Goal: Find specific page/section: Find specific page/section

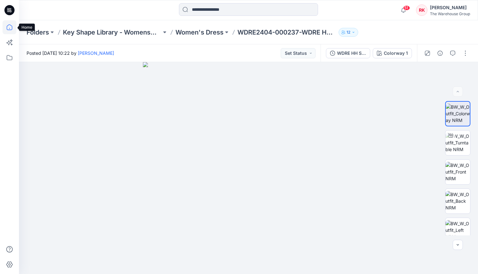
click at [10, 26] on icon at bounding box center [10, 27] width 14 height 14
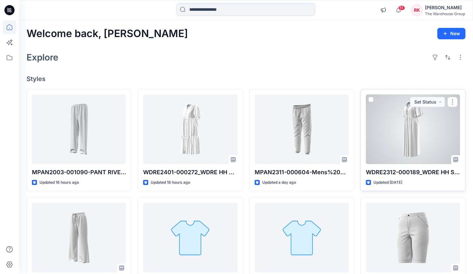
click at [402, 126] on div at bounding box center [413, 129] width 94 height 70
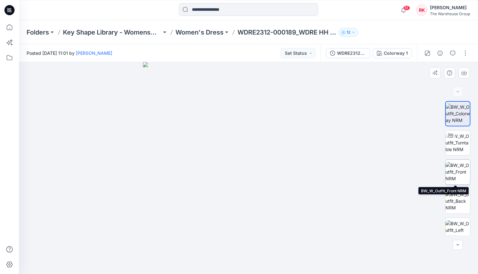
click at [456, 169] on img at bounding box center [458, 172] width 25 height 20
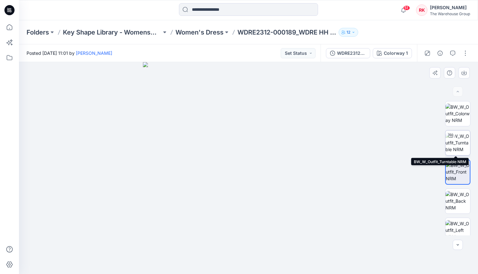
click at [453, 138] on div at bounding box center [451, 135] width 10 height 10
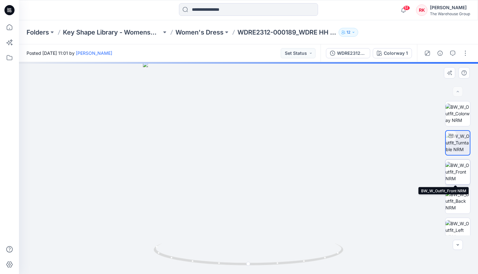
click at [457, 177] on img at bounding box center [458, 172] width 25 height 20
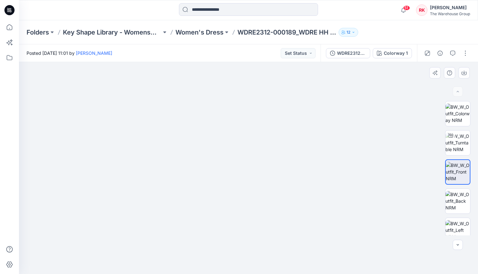
drag, startPoint x: 272, startPoint y: 132, endPoint x: 256, endPoint y: 172, distance: 42.8
drag, startPoint x: 260, startPoint y: 197, endPoint x: 260, endPoint y: 165, distance: 31.9
drag, startPoint x: 270, startPoint y: 196, endPoint x: 266, endPoint y: 148, distance: 48.0
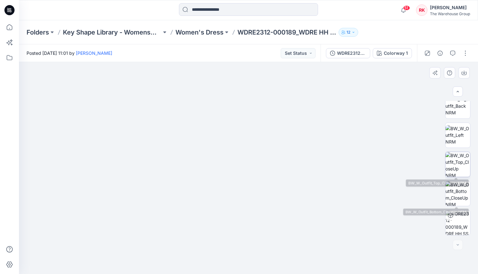
click at [460, 159] on img at bounding box center [458, 164] width 25 height 25
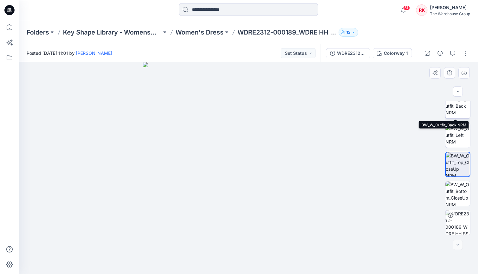
click at [457, 109] on img at bounding box center [458, 106] width 25 height 20
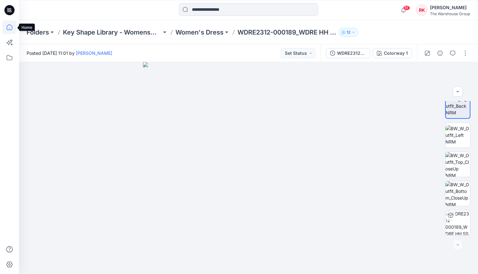
click at [9, 28] on icon at bounding box center [10, 27] width 14 height 14
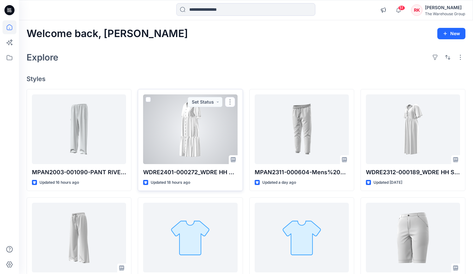
click at [192, 132] on div at bounding box center [190, 129] width 94 height 70
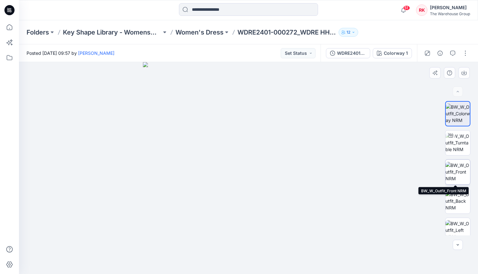
click at [456, 171] on img at bounding box center [458, 172] width 25 height 20
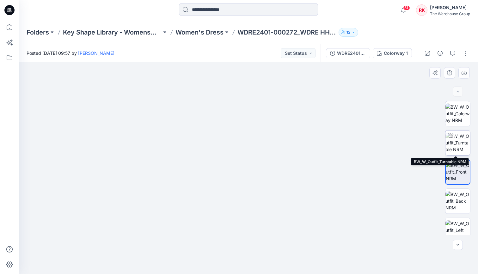
click at [455, 144] on img at bounding box center [458, 142] width 25 height 20
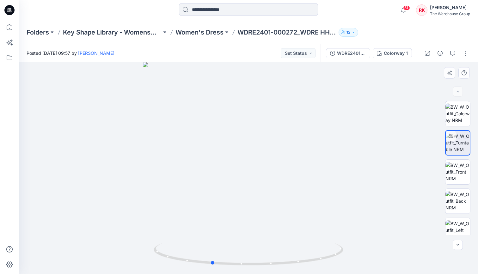
drag, startPoint x: 251, startPoint y: 265, endPoint x: 404, endPoint y: 256, distance: 153.0
click at [404, 256] on div at bounding box center [248, 168] width 459 height 212
click at [9, 27] on icon at bounding box center [10, 27] width 14 height 14
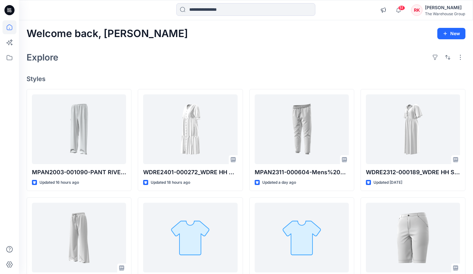
click at [64, 10] on div at bounding box center [76, 10] width 114 height 14
click at [216, 55] on div "Explore" at bounding box center [246, 57] width 439 height 15
click at [235, 52] on div "Explore" at bounding box center [246, 57] width 439 height 15
click at [148, 58] on div "Explore" at bounding box center [246, 57] width 439 height 15
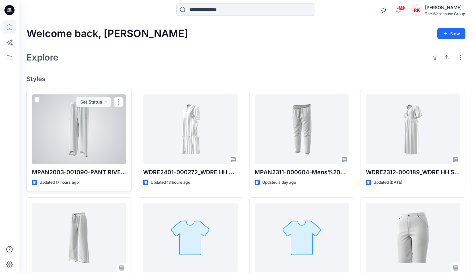
click at [71, 129] on div at bounding box center [79, 129] width 94 height 70
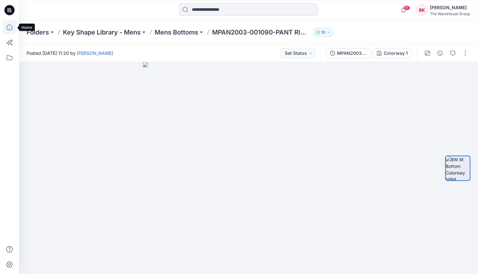
click at [8, 28] on icon at bounding box center [10, 27] width 14 height 14
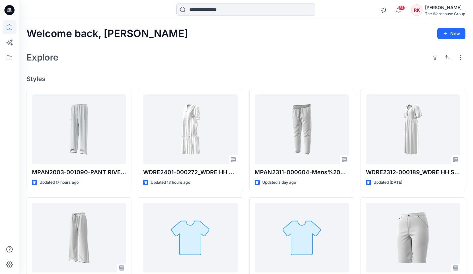
click at [201, 62] on div "Explore" at bounding box center [246, 57] width 439 height 15
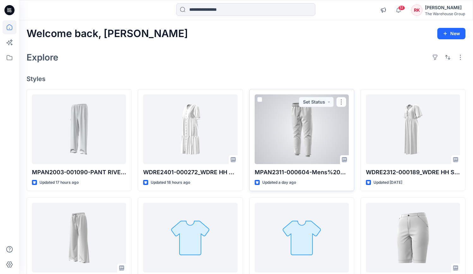
click at [280, 135] on div at bounding box center [302, 129] width 94 height 70
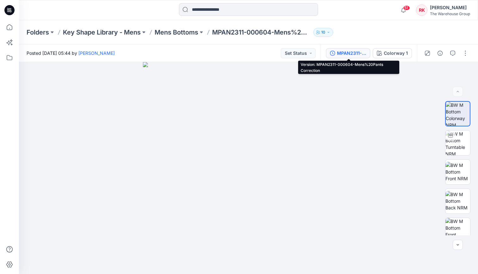
click at [350, 50] on div "MPAN2311-000604-Mens%20Pants Correction" at bounding box center [351, 53] width 29 height 7
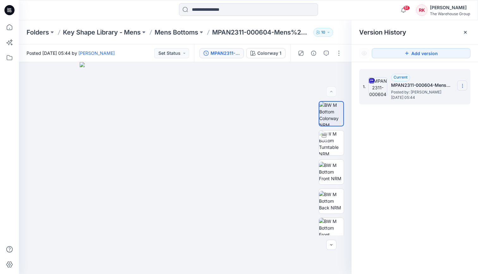
click at [460, 84] on icon at bounding box center [462, 85] width 5 height 5
click at [416, 126] on span "Rename Version" at bounding box center [420, 124] width 33 height 8
click at [436, 84] on input "**********" at bounding box center [432, 85] width 70 height 10
drag, startPoint x: 435, startPoint y: 84, endPoint x: 394, endPoint y: 83, distance: 41.8
click at [394, 83] on div "**********" at bounding box center [414, 86] width 111 height 35
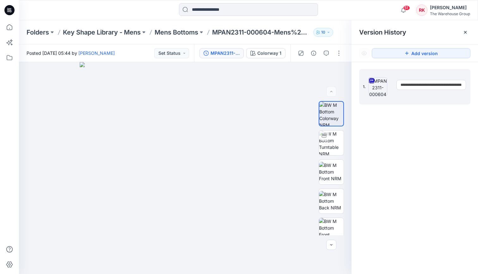
click at [411, 127] on div "**********" at bounding box center [415, 172] width 126 height 221
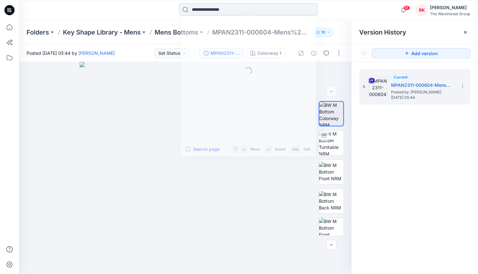
click at [234, 8] on input at bounding box center [248, 9] width 139 height 13
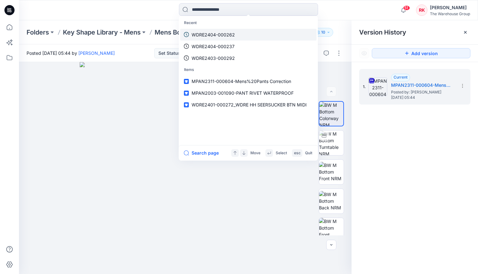
paste input "**********"
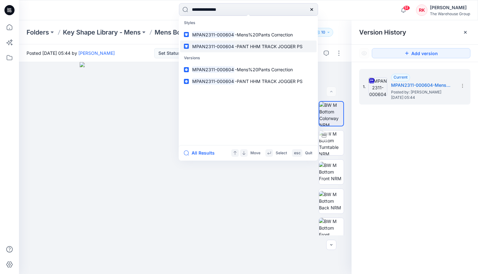
type input "**********"
click at [221, 44] on mark "MPAN2311-000604" at bounding box center [214, 46] width 44 height 7
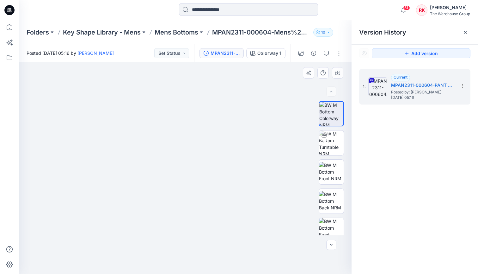
drag, startPoint x: 172, startPoint y: 94, endPoint x: 169, endPoint y: 203, distance: 108.8
click at [199, 9] on input at bounding box center [248, 9] width 139 height 13
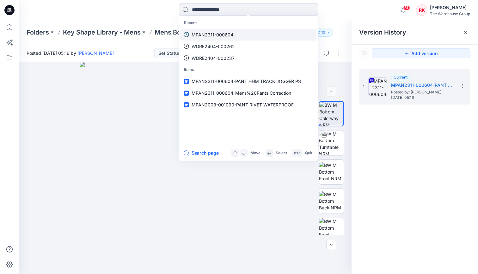
click at [208, 38] on link "MPAN2311-000604" at bounding box center [248, 35] width 137 height 12
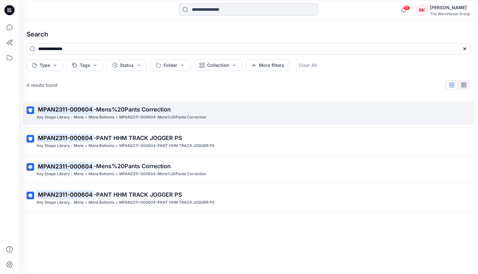
click at [121, 110] on span "-Mens%20Pants Correction" at bounding box center [132, 109] width 77 height 7
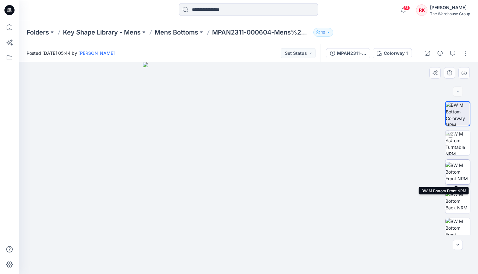
click at [454, 171] on img at bounding box center [458, 172] width 25 height 20
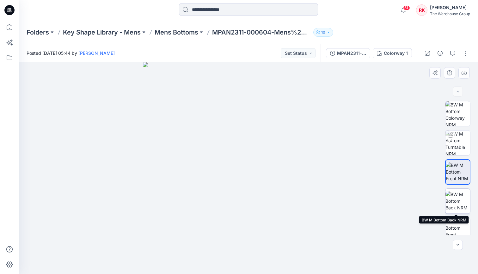
click at [454, 197] on img at bounding box center [458, 201] width 25 height 20
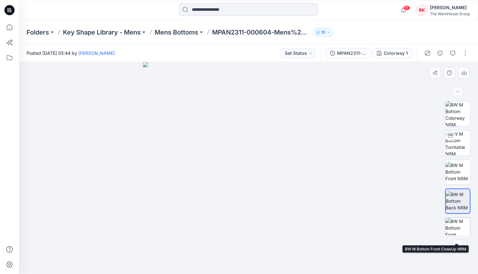
click at [458, 226] on img at bounding box center [458, 230] width 25 height 25
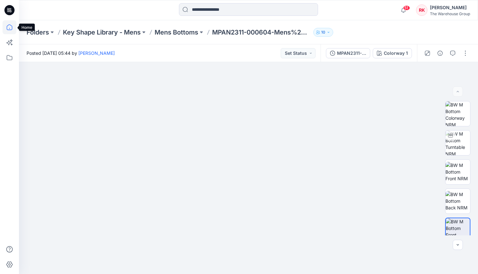
click at [10, 31] on icon at bounding box center [10, 27] width 14 height 14
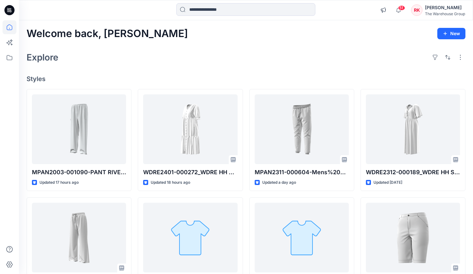
click at [199, 51] on div "Explore" at bounding box center [246, 57] width 439 height 15
click at [247, 45] on div "Welcome back, [PERSON_NAME] New Explore Styles MPAN2003-001090-PANT RIVET WATER…" at bounding box center [246, 228] width 454 height 417
click at [191, 58] on div "Explore" at bounding box center [246, 57] width 439 height 15
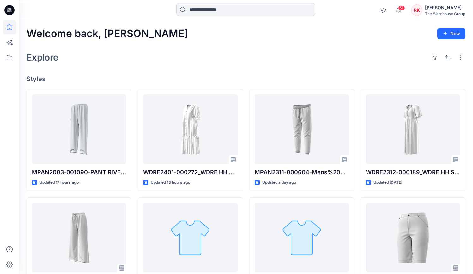
click at [156, 62] on div "Explore" at bounding box center [246, 57] width 439 height 15
click at [330, 54] on div "Explore" at bounding box center [246, 57] width 439 height 15
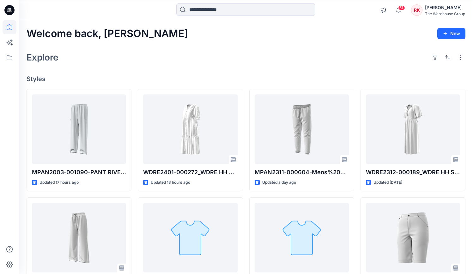
click at [214, 63] on div "Explore" at bounding box center [246, 57] width 439 height 15
